Goal: Task Accomplishment & Management: Use online tool/utility

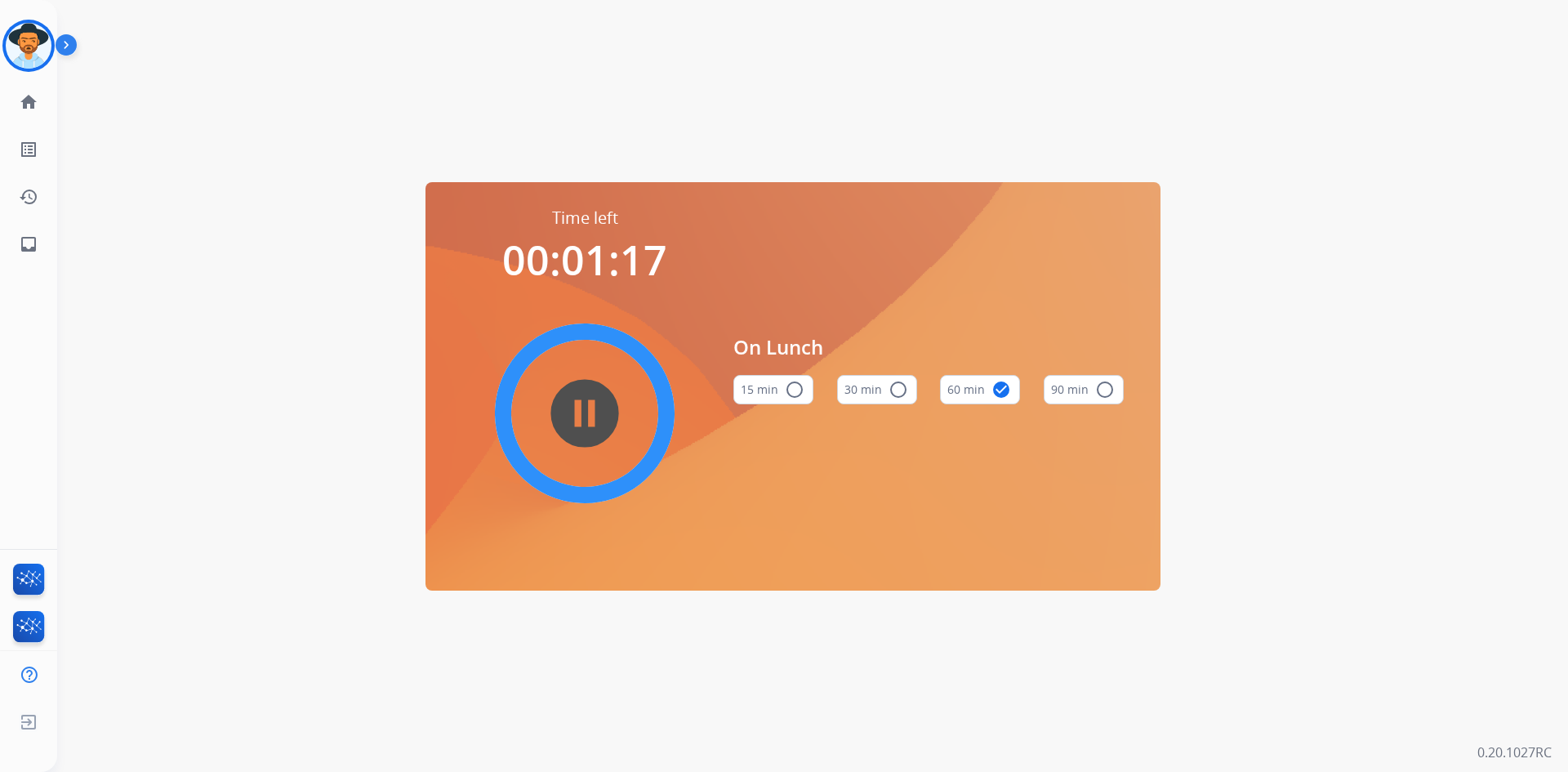
drag, startPoint x: 35, startPoint y: 50, endPoint x: 58, endPoint y: 52, distance: 23.1
click at [35, 50] on img at bounding box center [28, 46] width 46 height 46
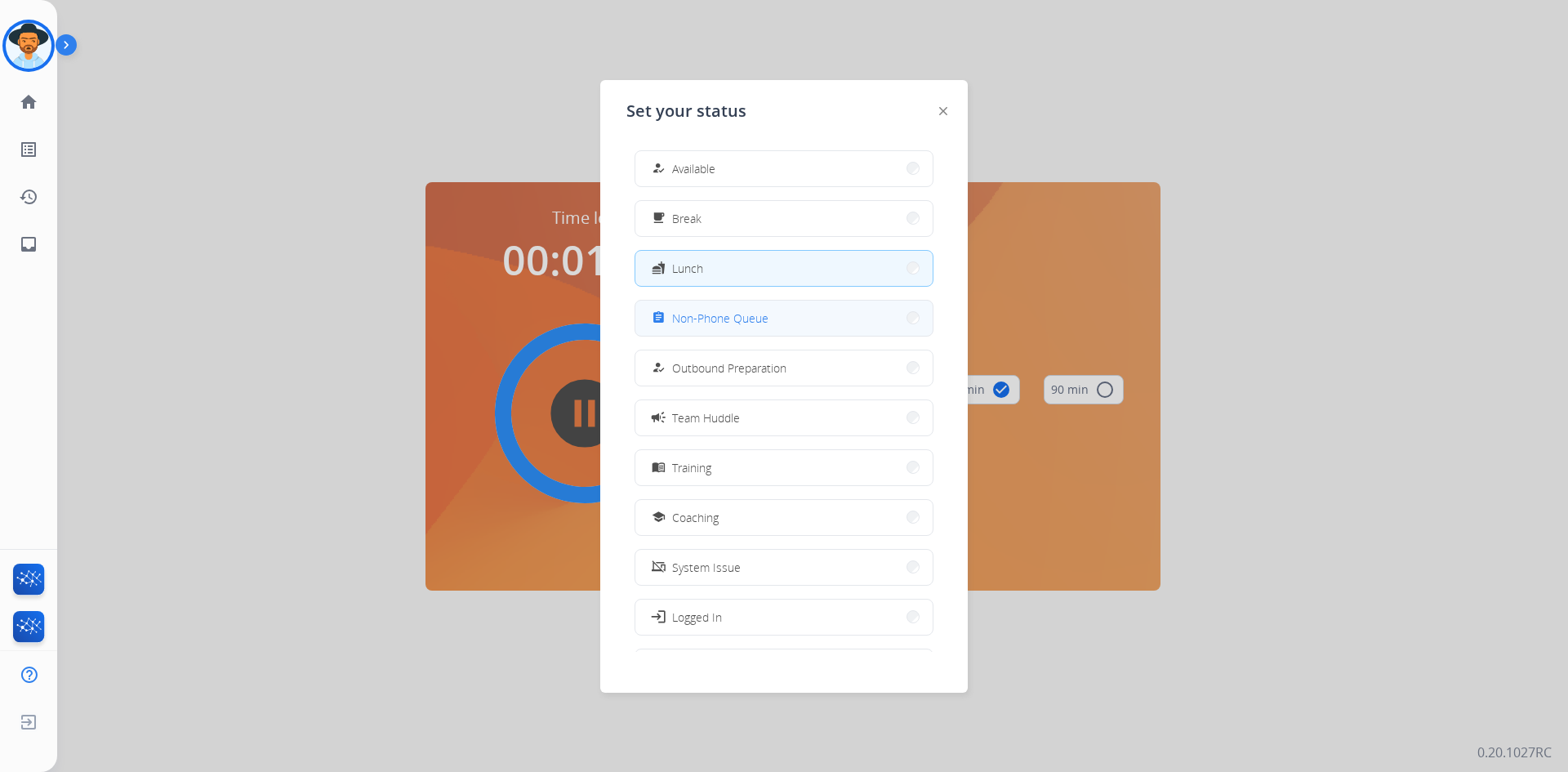
click at [790, 330] on button "assignment Non-Phone Queue" at bounding box center [784, 318] width 297 height 35
